Goal: Information Seeking & Learning: Learn about a topic

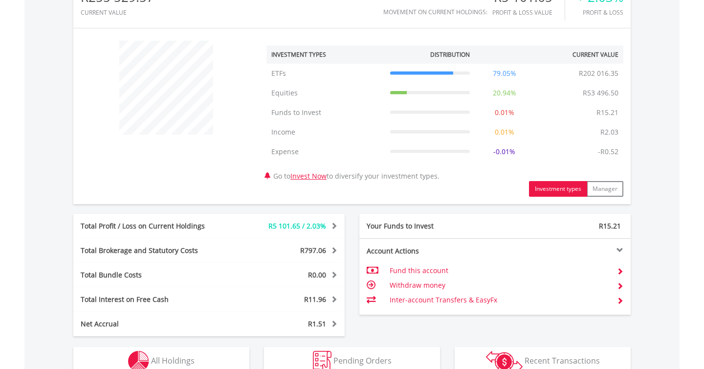
scroll to position [517, 0]
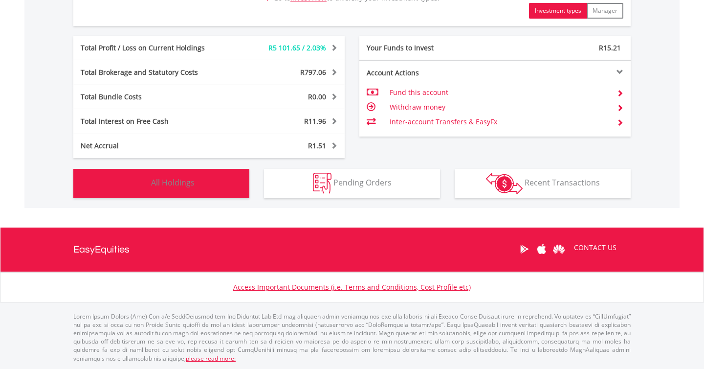
click at [240, 182] on button "Holdings All Holdings" at bounding box center [161, 183] width 176 height 29
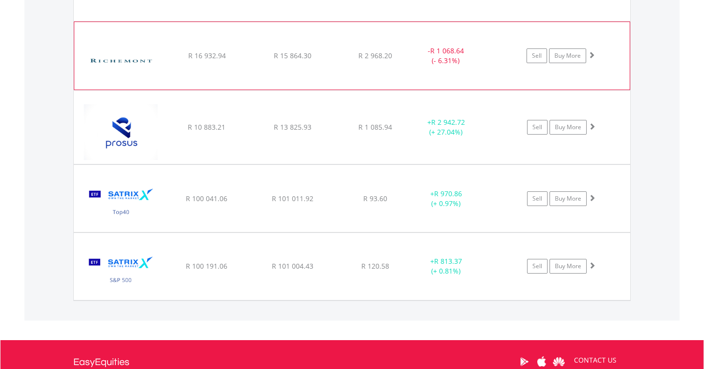
scroll to position [844, 0]
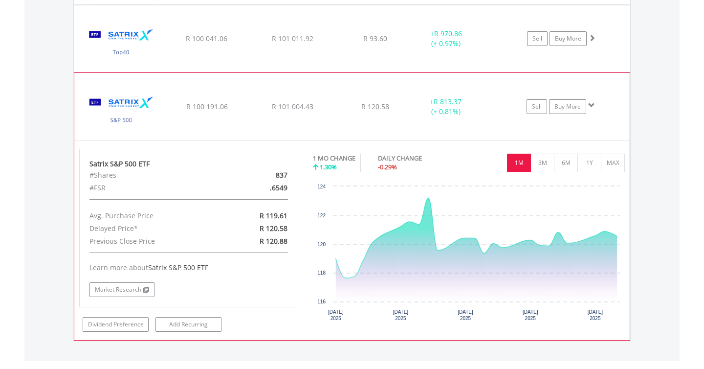
scroll to position [1005, 0]
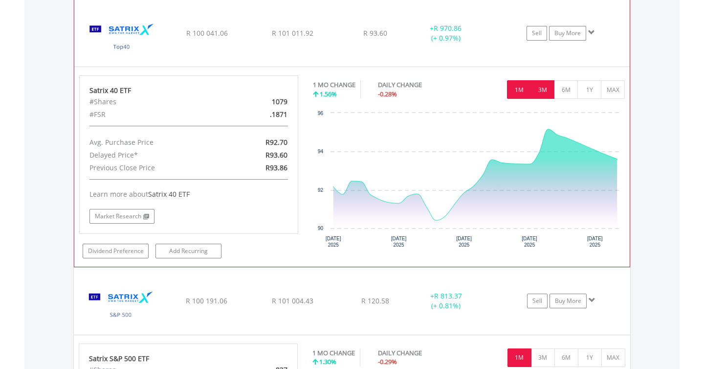
click at [544, 86] on button "3M" at bounding box center [543, 89] width 24 height 19
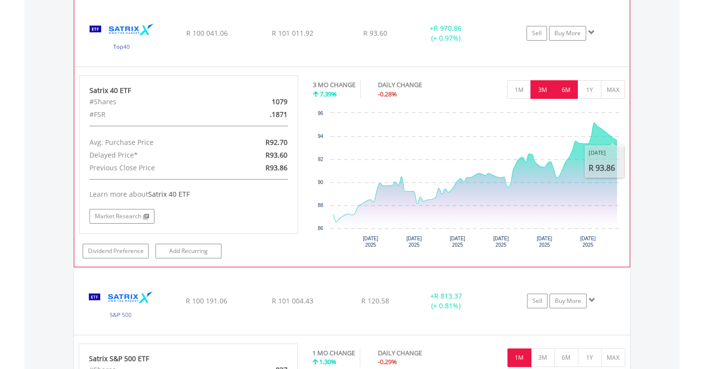
click at [567, 96] on button "6M" at bounding box center [566, 89] width 24 height 19
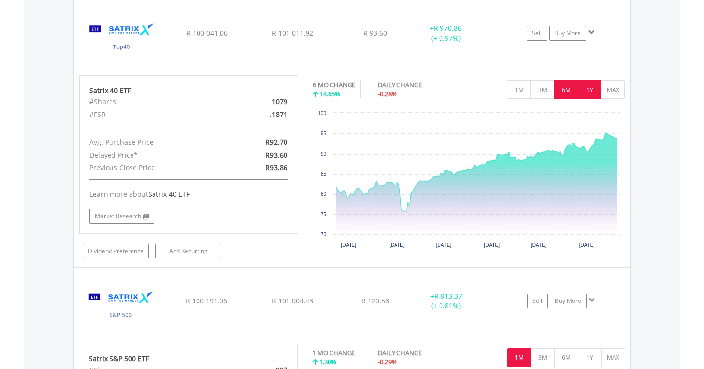
click at [585, 87] on button "1Y" at bounding box center [590, 89] width 24 height 19
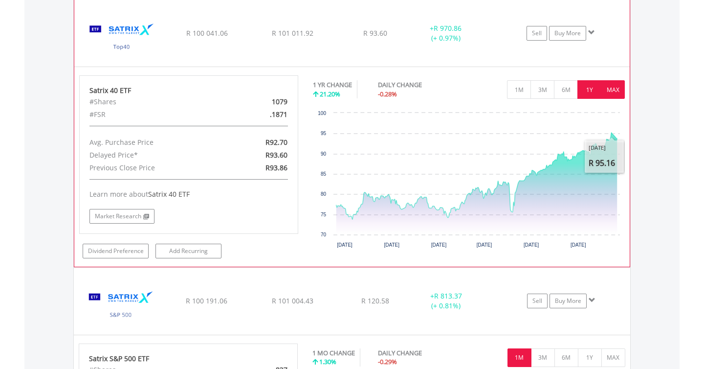
click at [614, 98] on button "MAX" at bounding box center [613, 89] width 24 height 19
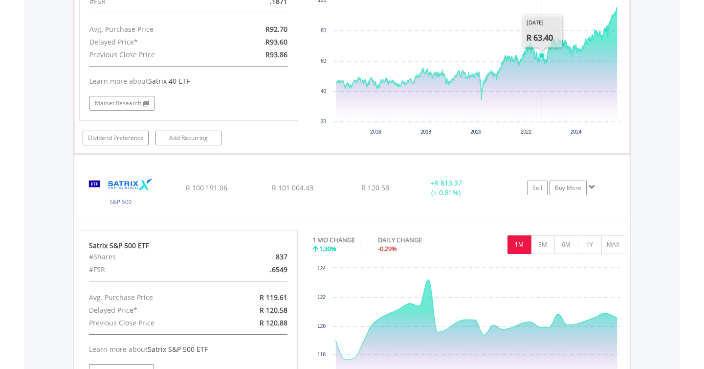
scroll to position [1133, 0]
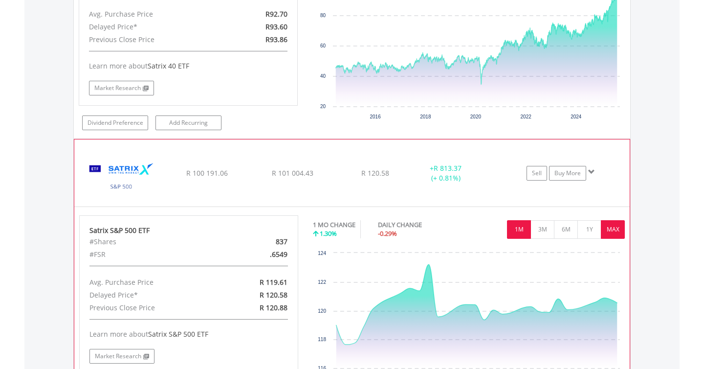
click at [606, 231] on button "MAX" at bounding box center [613, 229] width 24 height 19
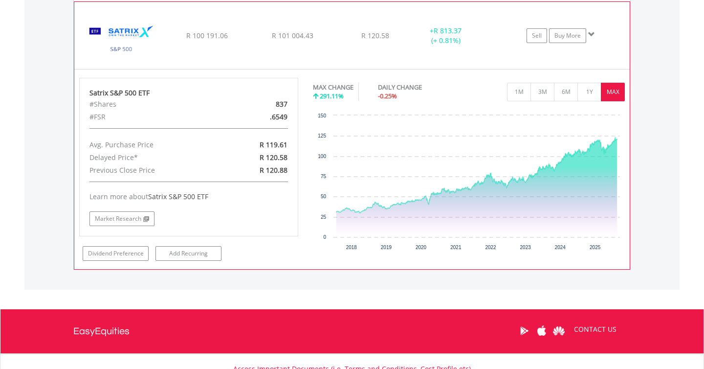
scroll to position [1271, 0]
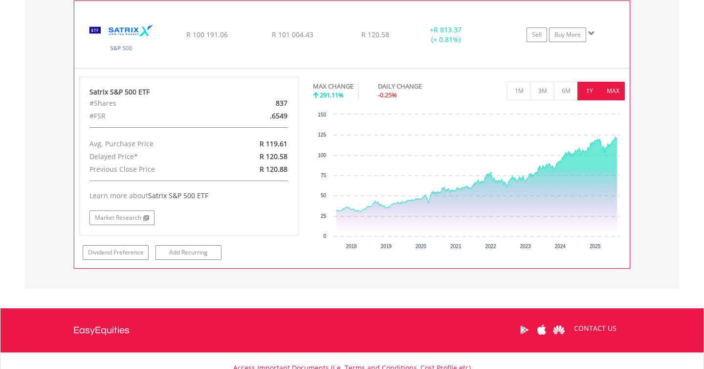
click at [592, 91] on button "1Y" at bounding box center [590, 91] width 24 height 19
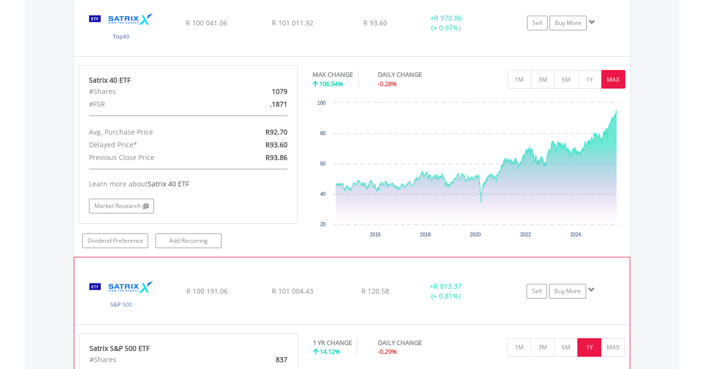
scroll to position [1004, 0]
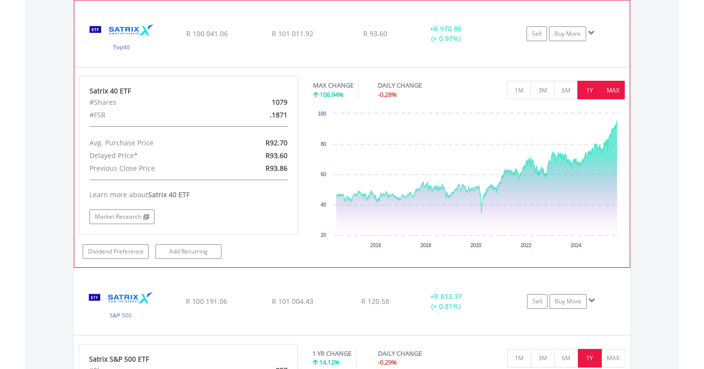
click at [591, 89] on button "1Y" at bounding box center [590, 90] width 24 height 19
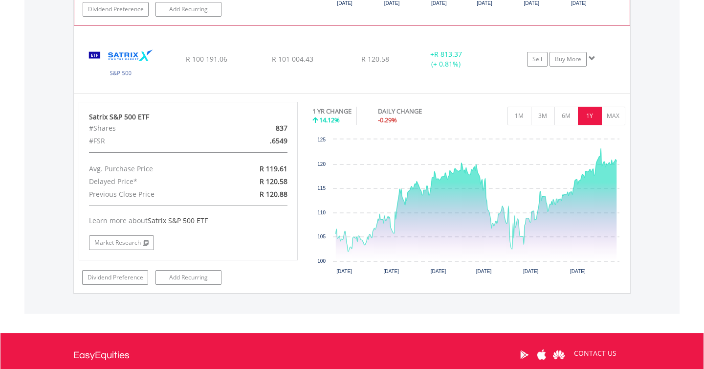
scroll to position [1247, 0]
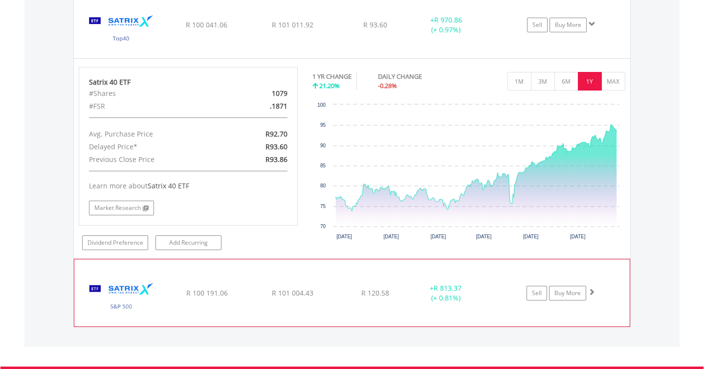
scroll to position [1012, 0]
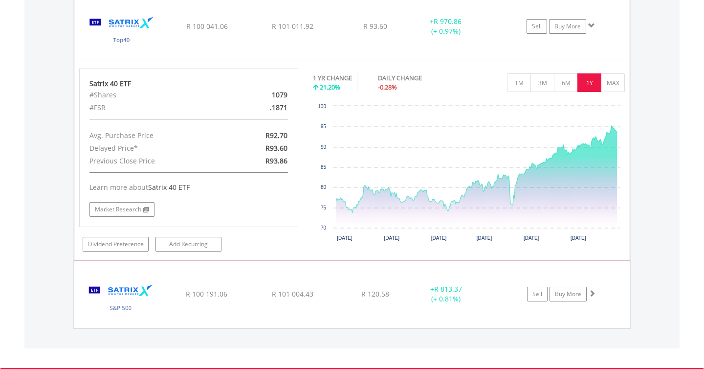
click at [480, 77] on div "1 YR CHANGE 21.20% DAILY CHANGE -0.28% 1M 3M 6M 1Y MAX" at bounding box center [469, 84] width 312 height 33
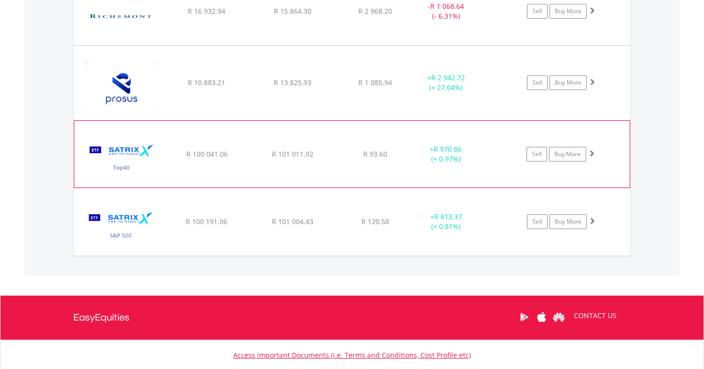
scroll to position [877, 0]
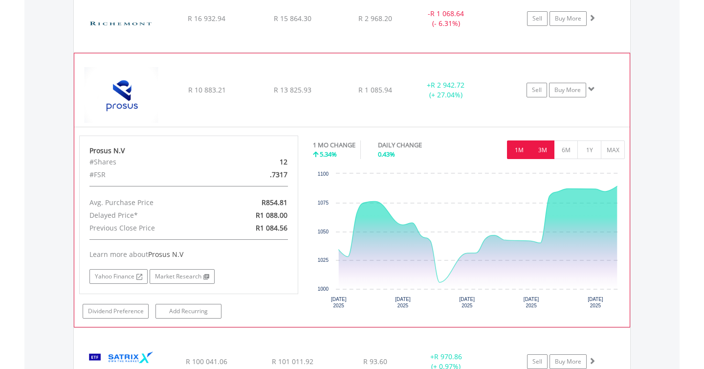
click at [542, 152] on button "3M" at bounding box center [543, 149] width 24 height 19
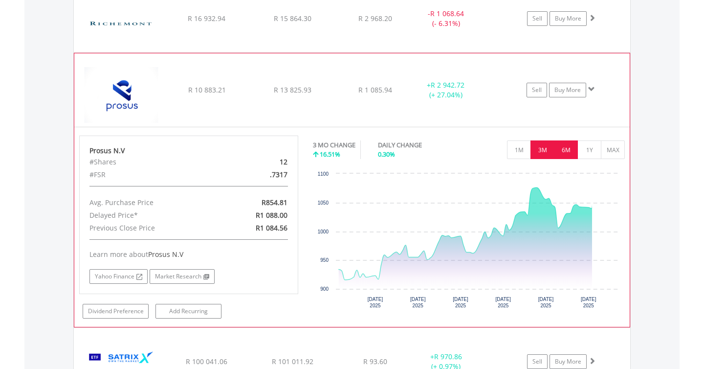
click at [574, 150] on button "6M" at bounding box center [566, 149] width 24 height 19
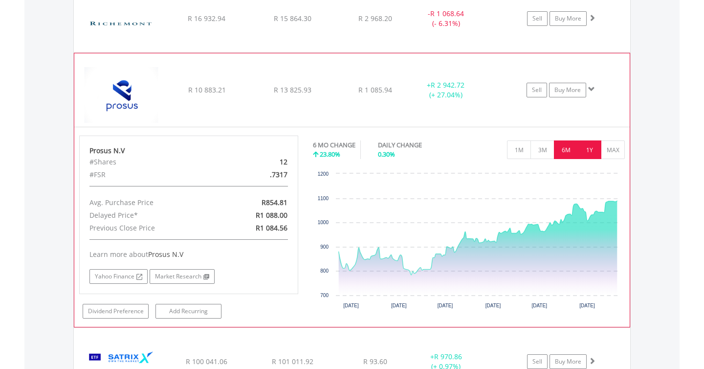
click at [591, 150] on button "1Y" at bounding box center [590, 149] width 24 height 19
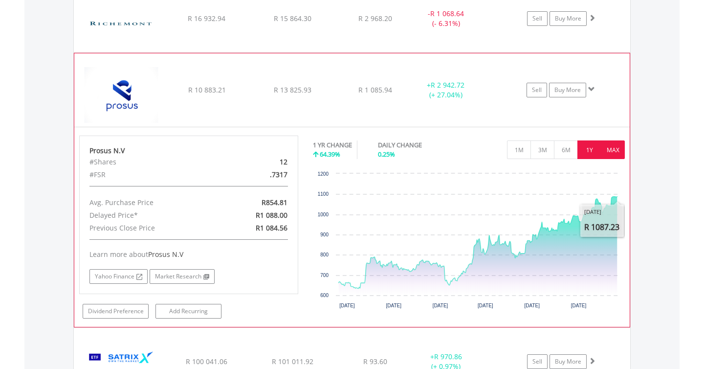
click at [621, 155] on button "MAX" at bounding box center [613, 149] width 24 height 19
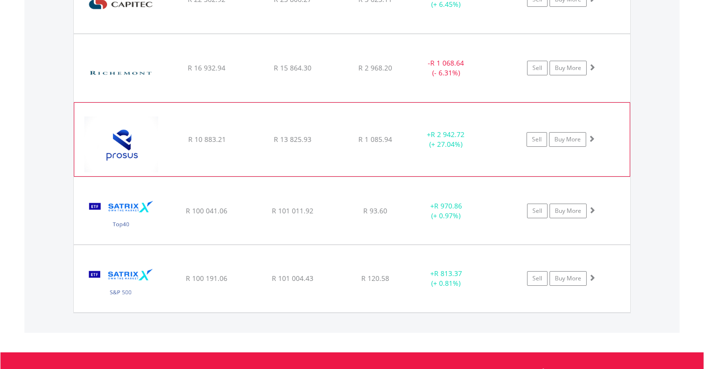
scroll to position [827, 0]
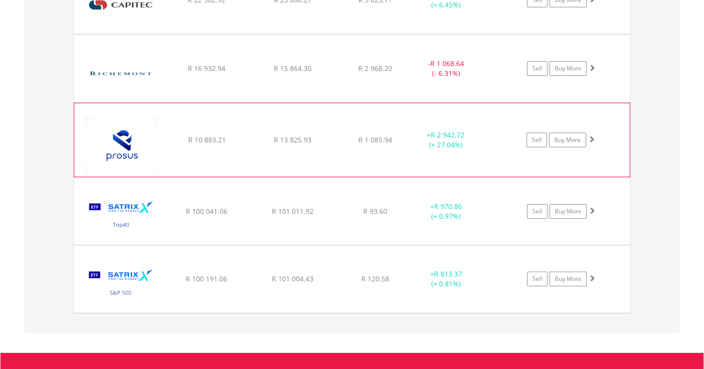
click at [623, 7] on div "Sell Buy More" at bounding box center [566, 0] width 128 height 15
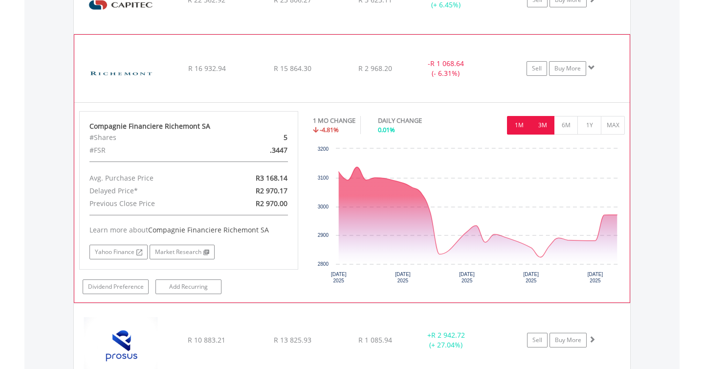
click at [552, 118] on button "3M" at bounding box center [543, 125] width 24 height 19
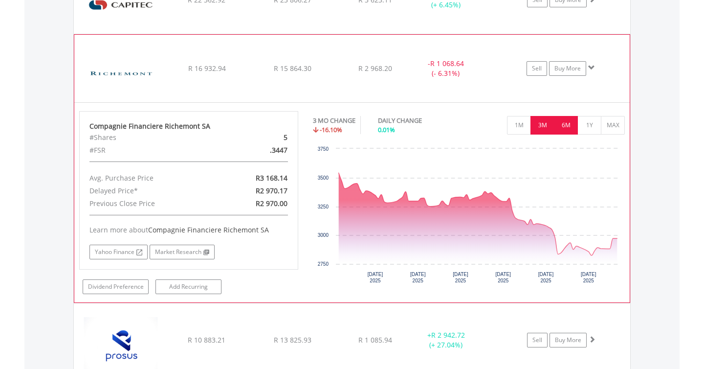
click at [565, 121] on button "6M" at bounding box center [566, 125] width 24 height 19
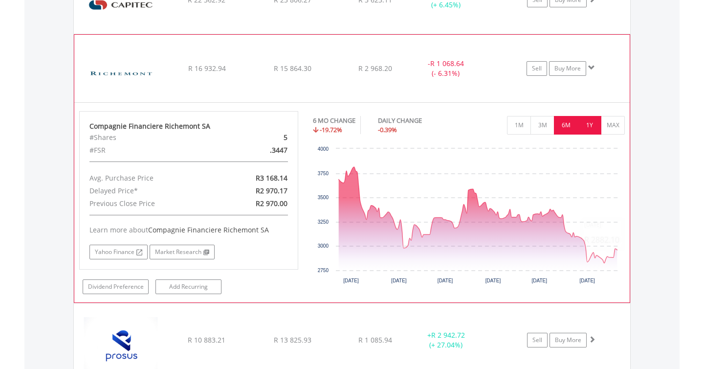
click at [595, 116] on button "1Y" at bounding box center [590, 125] width 24 height 19
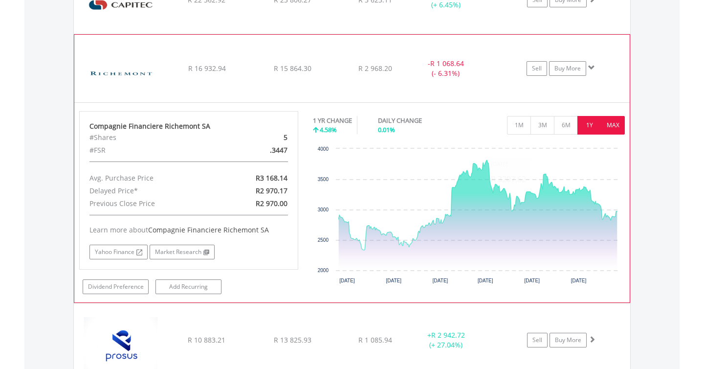
click at [610, 132] on button "MAX" at bounding box center [613, 125] width 24 height 19
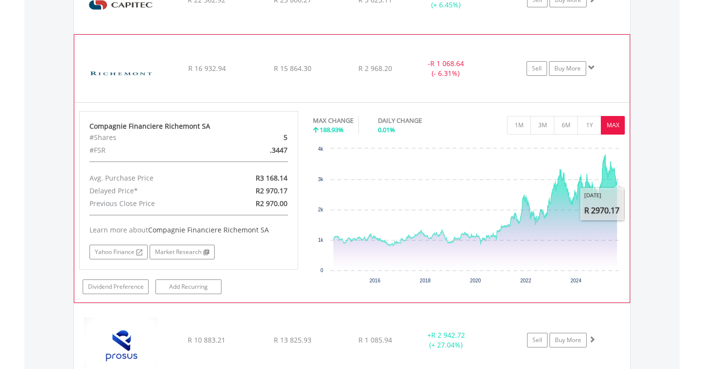
click at [620, 7] on div "Sell Buy More" at bounding box center [566, 0] width 128 height 15
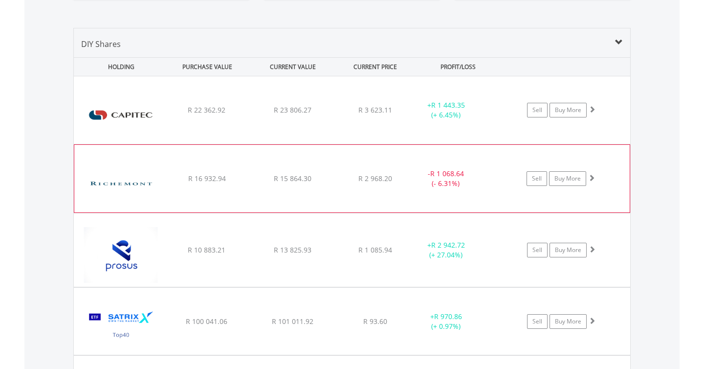
scroll to position [716, 0]
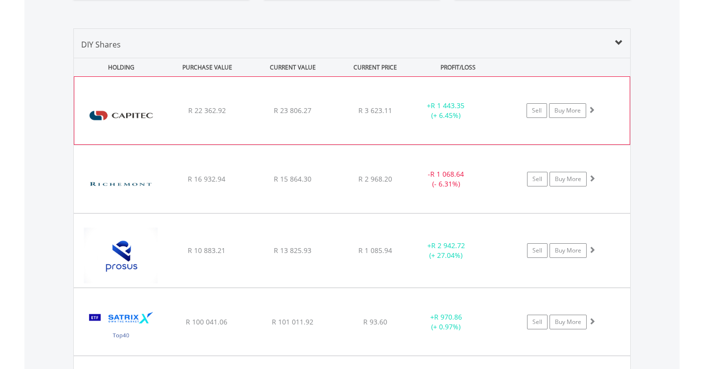
click at [505, 113] on div "Sell Buy More" at bounding box center [566, 110] width 128 height 15
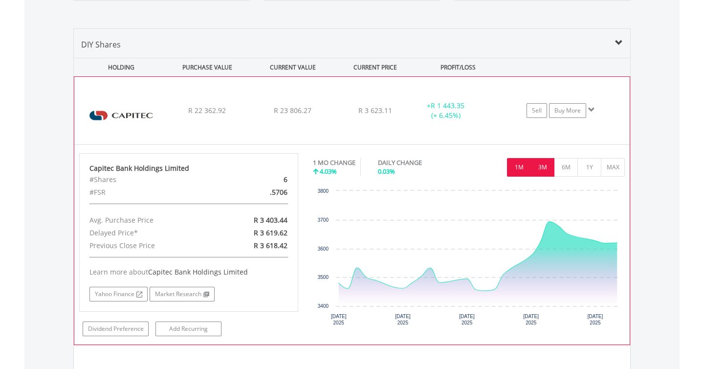
click at [545, 166] on button "3M" at bounding box center [543, 167] width 24 height 19
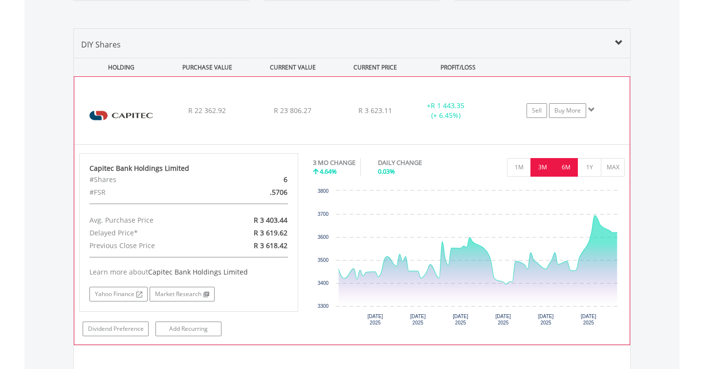
click at [569, 165] on button "6M" at bounding box center [566, 167] width 24 height 19
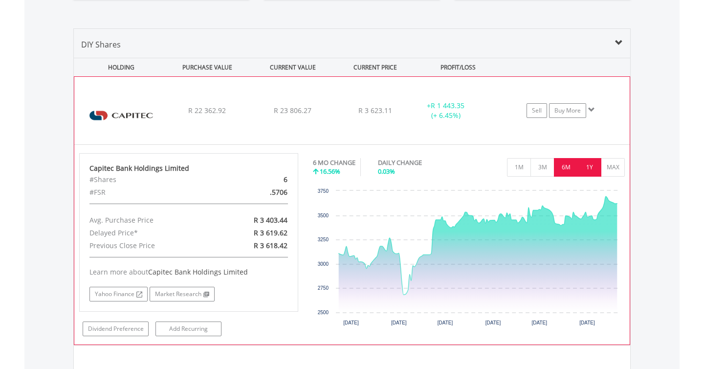
click at [584, 166] on button "1Y" at bounding box center [590, 167] width 24 height 19
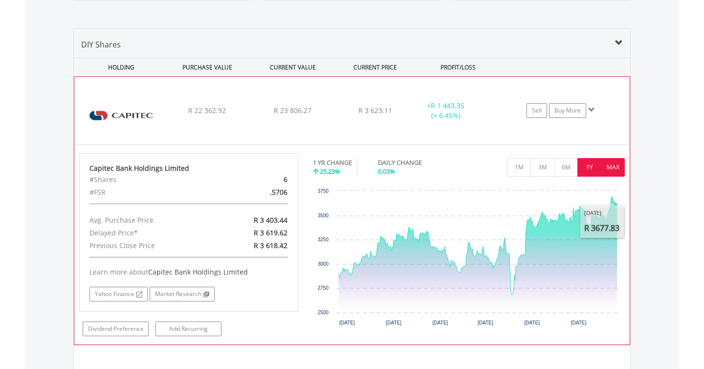
click at [611, 172] on button "MAX" at bounding box center [613, 167] width 24 height 19
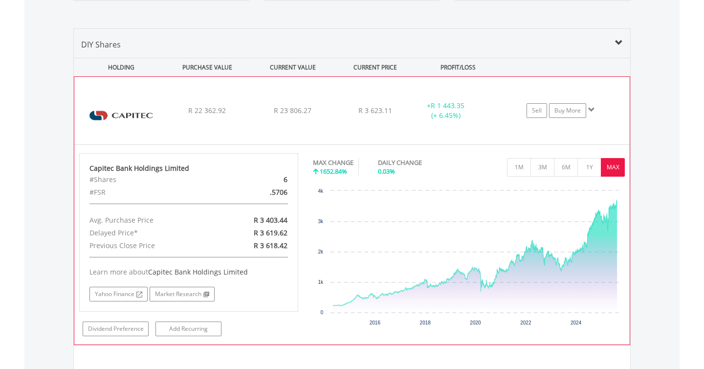
click at [625, 125] on div "﻿ Capitec Bank Holdings Limited R 22 362.92 R 23 806.27 R 3 623.11 + R 1 443.35…" at bounding box center [352, 110] width 556 height 67
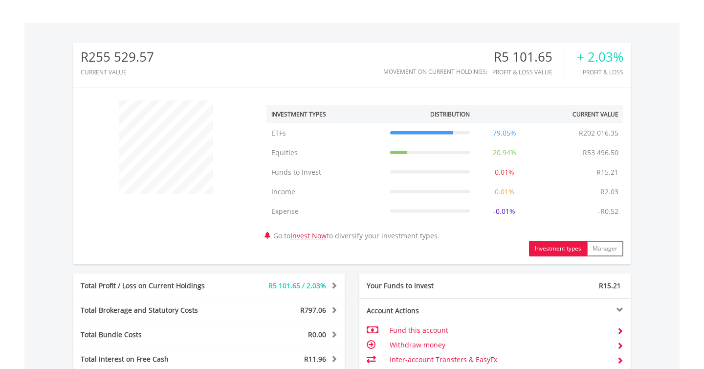
scroll to position [282, 0]
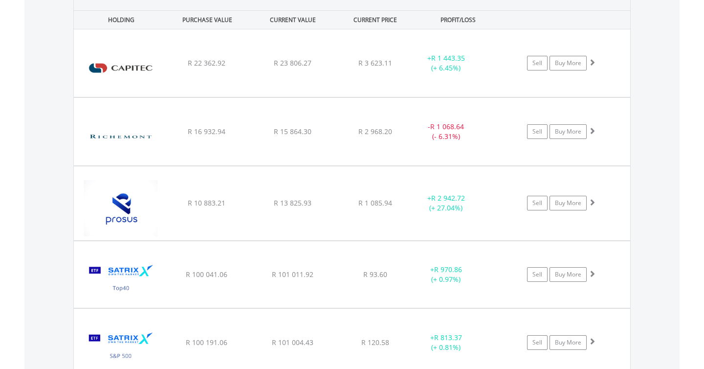
scroll to position [767, 0]
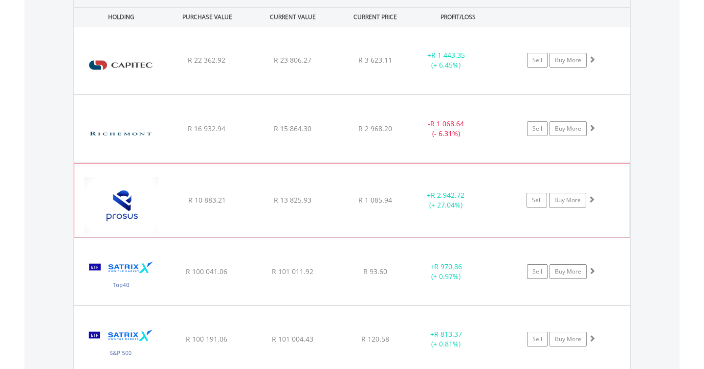
click at [333, 94] on div "﻿ Prosus N.V R 10 883.21 R 13 825.93 R 1 085.94 + R 2 942.72 (+ 27.04%) Sell Bu…" at bounding box center [352, 59] width 556 height 67
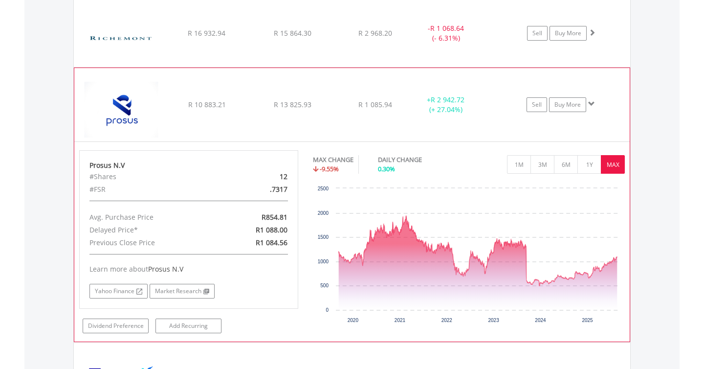
scroll to position [863, 0]
click at [271, 212] on span "R854.81" at bounding box center [275, 215] width 26 height 9
click at [257, 276] on div "Learn more about Prosus N.V Yahoo Finance Market Research" at bounding box center [188, 275] width 199 height 44
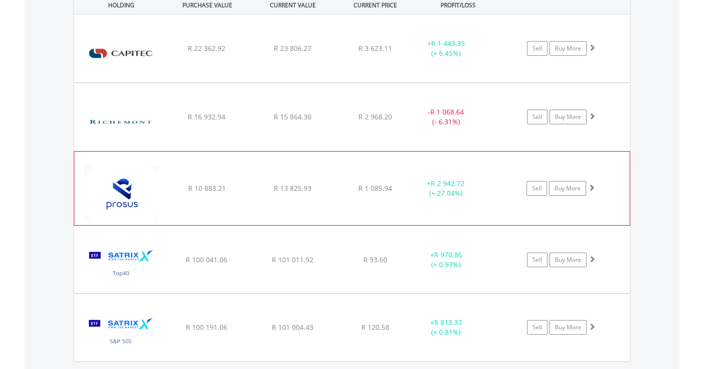
scroll to position [778, 0]
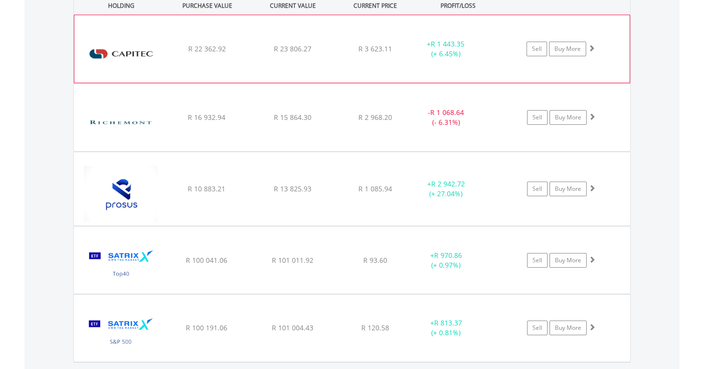
click at [244, 77] on div "﻿ Capitec Bank Holdings Limited R 22 362.92 R 23 806.27 R 3 623.11 + R 1 443.35…" at bounding box center [352, 48] width 556 height 67
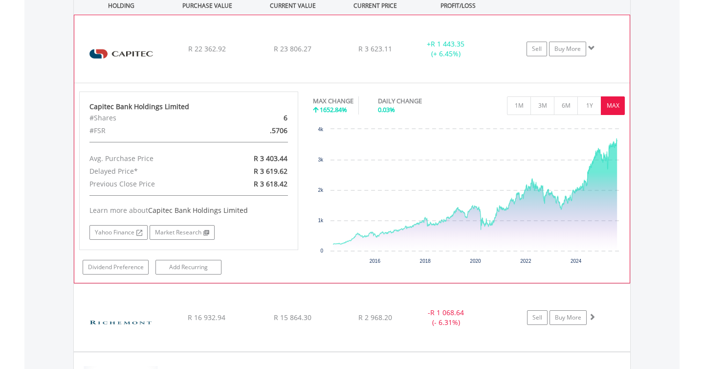
click at [244, 77] on div "﻿ Capitec Bank Holdings Limited R 22 362.92 R 23 806.27 R 3 623.11 + R 1 443.35…" at bounding box center [352, 48] width 556 height 67
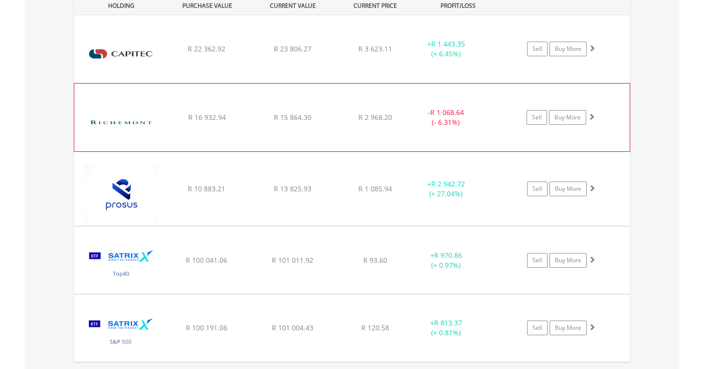
click at [244, 83] on div "﻿ Compagnie Financiere Richemont SA R 16 932.94 R 15 864.30 R 2 968.20 - R 1 06…" at bounding box center [352, 48] width 556 height 67
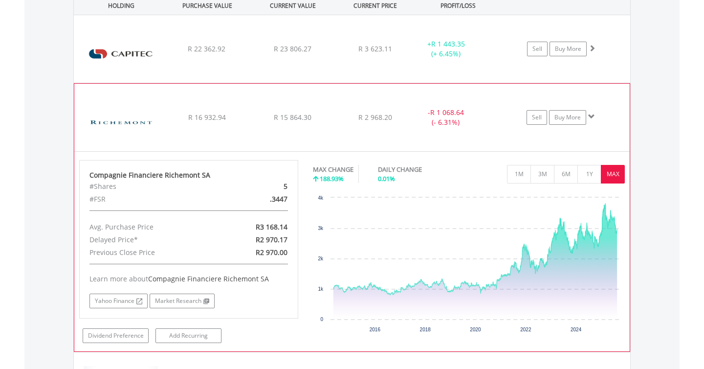
click at [244, 83] on div "﻿ Compagnie Financiere Richemont SA R 16 932.94 R 15 864.30 R 2 968.20 - R 1 06…" at bounding box center [352, 48] width 556 height 67
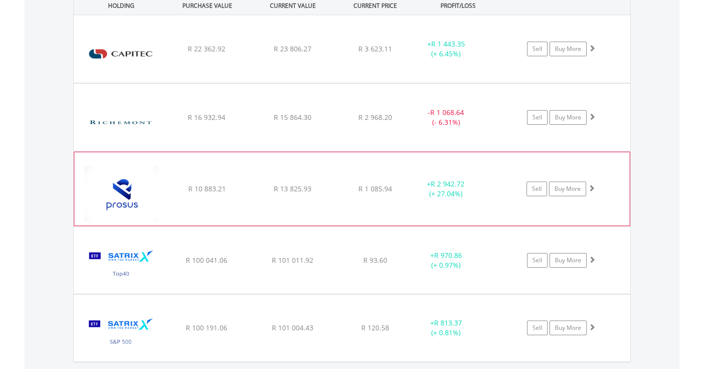
click at [244, 83] on div "﻿ Prosus N.V R 10 883.21 R 13 825.93 R 1 085.94 + R 2 942.72 (+ 27.04%) Sell Bu…" at bounding box center [352, 48] width 556 height 67
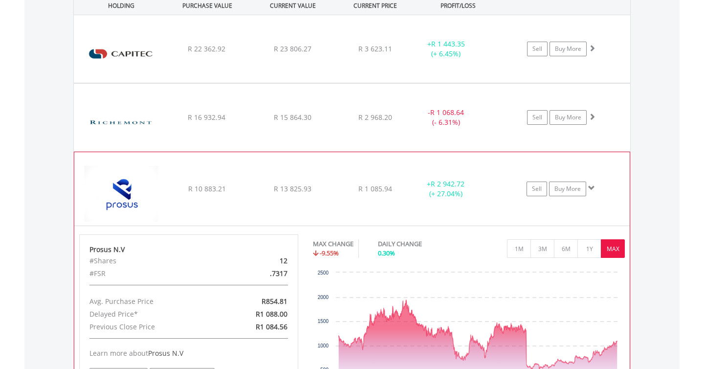
click at [244, 83] on div "﻿ Prosus N.V R 10 883.21 R 13 825.93 R 1 085.94 + R 2 942.72 (+ 27.04%) Sell Bu…" at bounding box center [352, 48] width 556 height 67
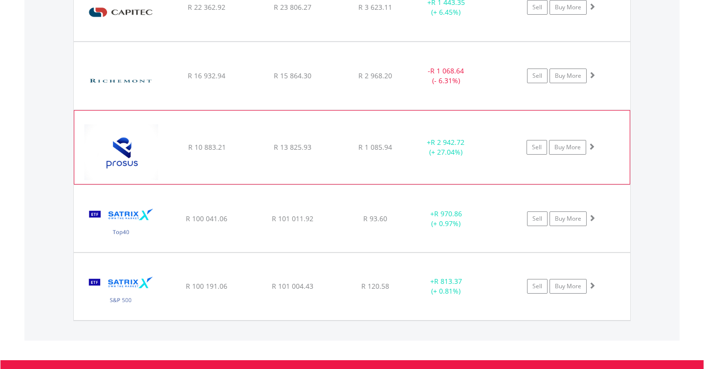
scroll to position [823, 0]
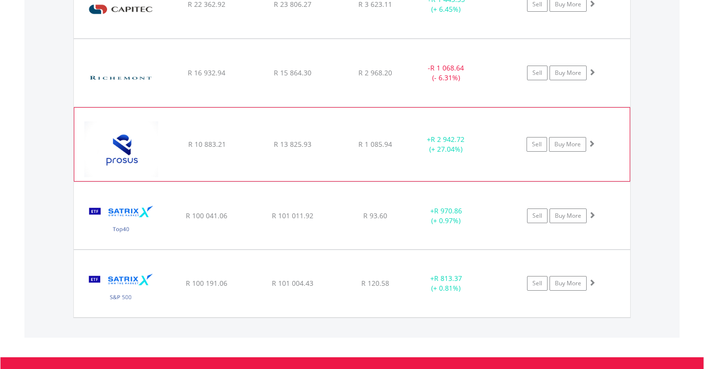
click at [244, 9] on div "R 100 041.06" at bounding box center [207, 5] width 84 height 10
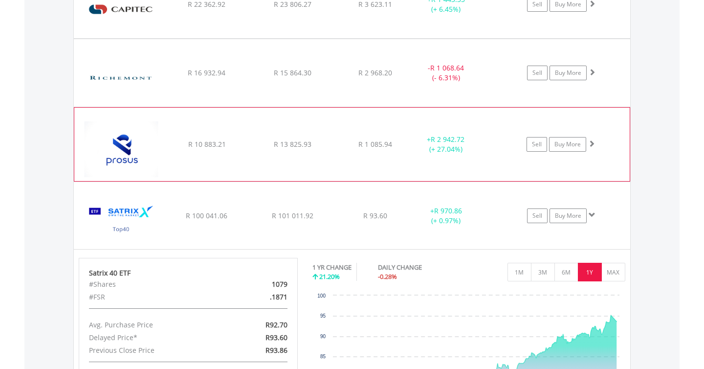
click at [244, 9] on div "R 100 041.06" at bounding box center [207, 5] width 84 height 10
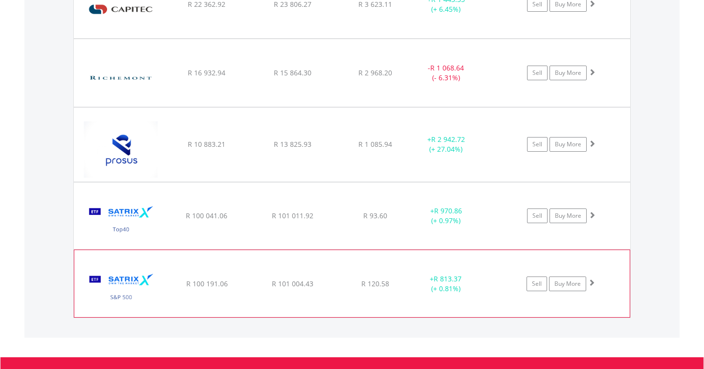
click at [246, 38] on div "﻿ Satrix S&P 500 ETF R 100 191.06 R 101 004.43 R 120.58 + R 813.37 (+ 0.81%) Se…" at bounding box center [352, 4] width 556 height 67
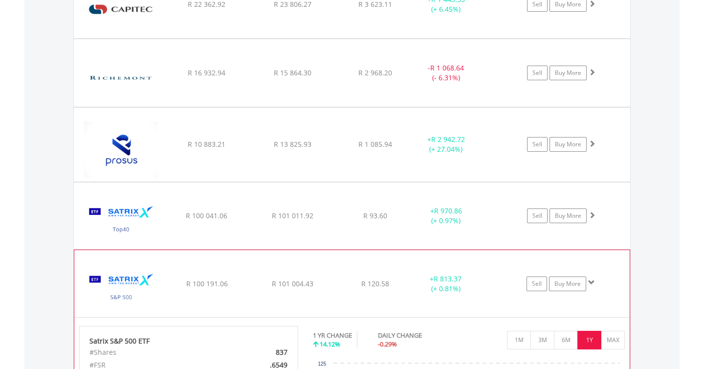
click at [246, 38] on div "﻿ Satrix S&P 500 ETF R 100 191.06 R 101 004.43 R 120.58 + R 813.37 (+ 0.81%) Se…" at bounding box center [352, 4] width 556 height 67
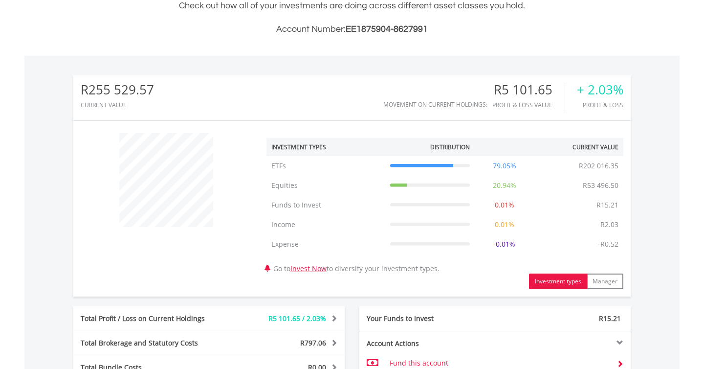
scroll to position [0, 0]
